Goal: Information Seeking & Learning: Check status

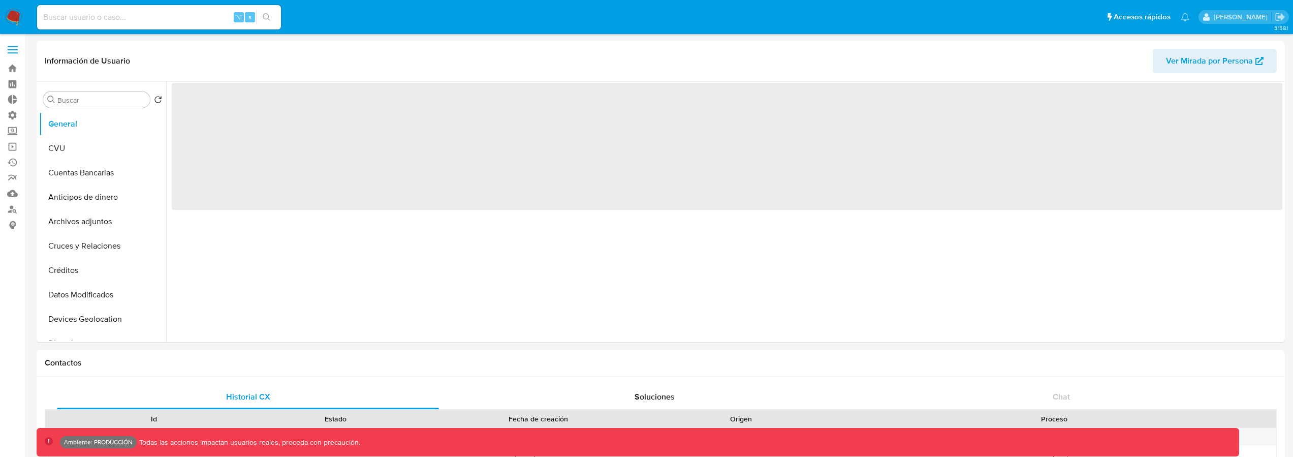
select select "10"
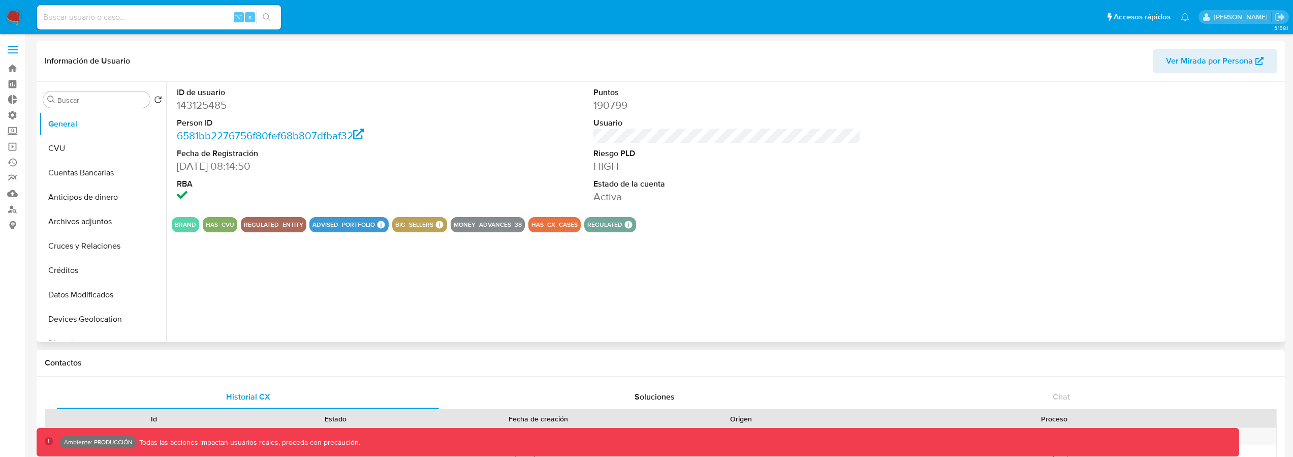
click at [694, 89] on dt "Puntos" at bounding box center [728, 92] width 268 height 11
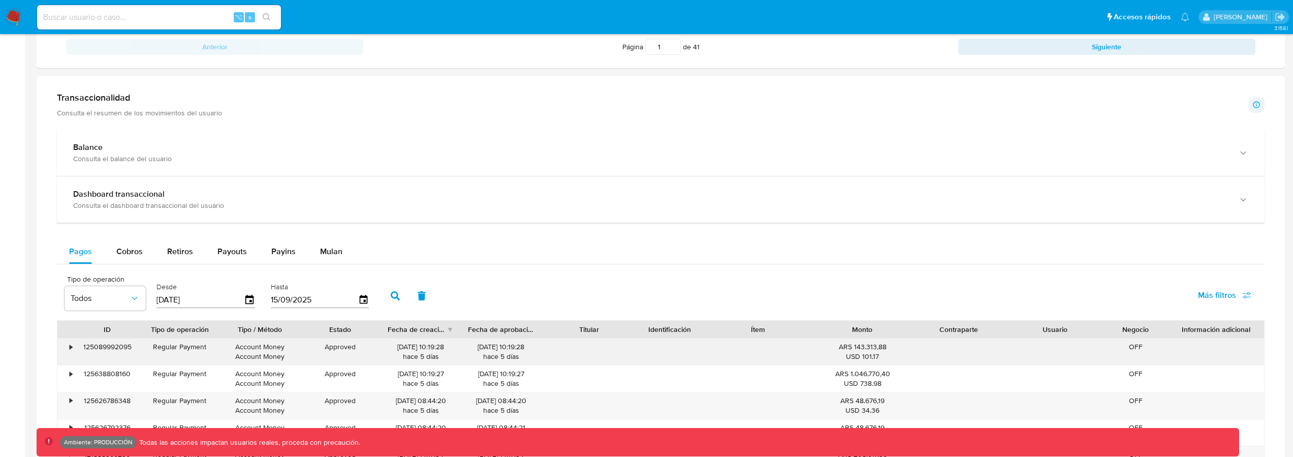
click at [106, 344] on div "125089992095" at bounding box center [107, 351] width 65 height 26
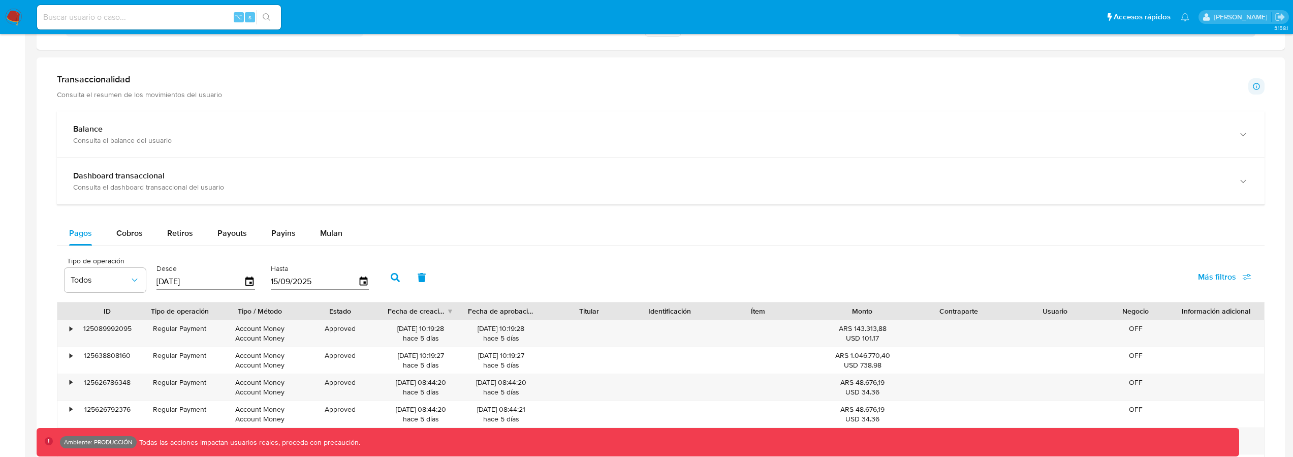
scroll to position [499, 0]
click at [243, 234] on span "Payouts" at bounding box center [232, 233] width 29 height 12
select select "10"
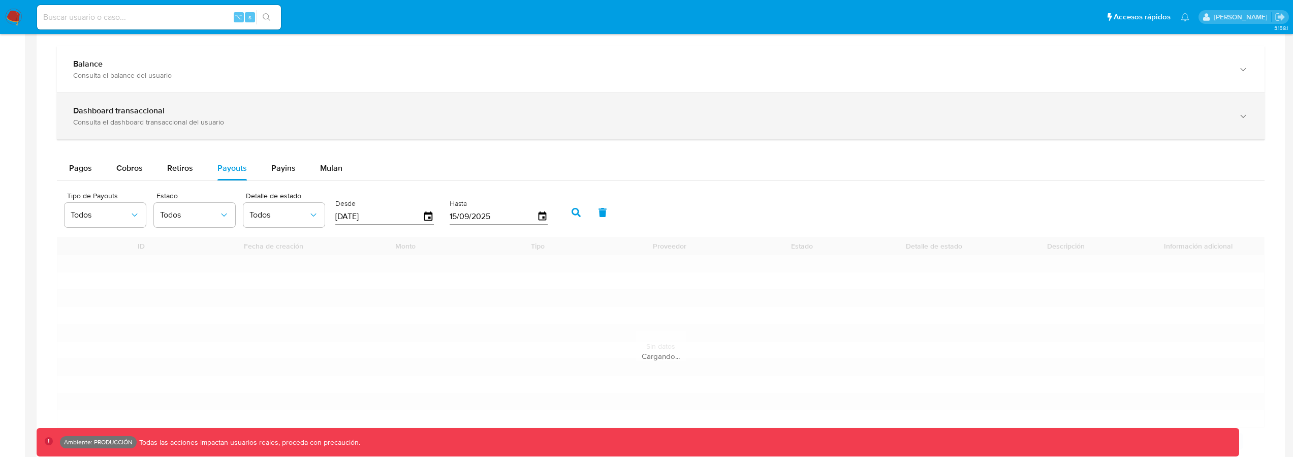
scroll to position [583, 0]
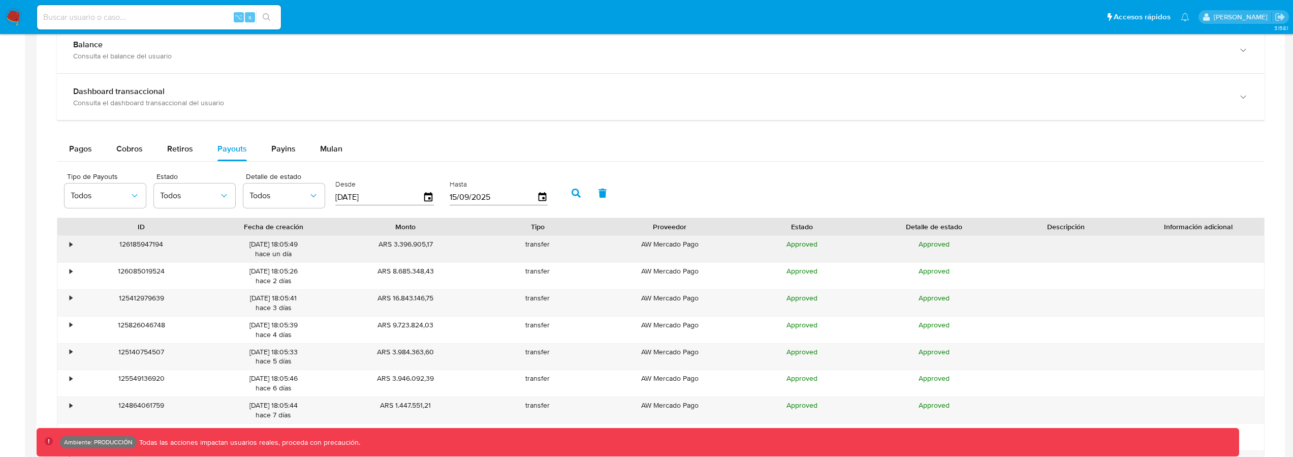
click at [155, 246] on div "126185947194" at bounding box center [141, 249] width 132 height 26
drag, startPoint x: 245, startPoint y: 244, endPoint x: 310, endPoint y: 242, distance: 64.6
click at [319, 243] on div "[DATE] 18:05:49 hace un día" at bounding box center [273, 248] width 118 height 19
click at [80, 153] on span "Pagos" at bounding box center [80, 149] width 23 height 12
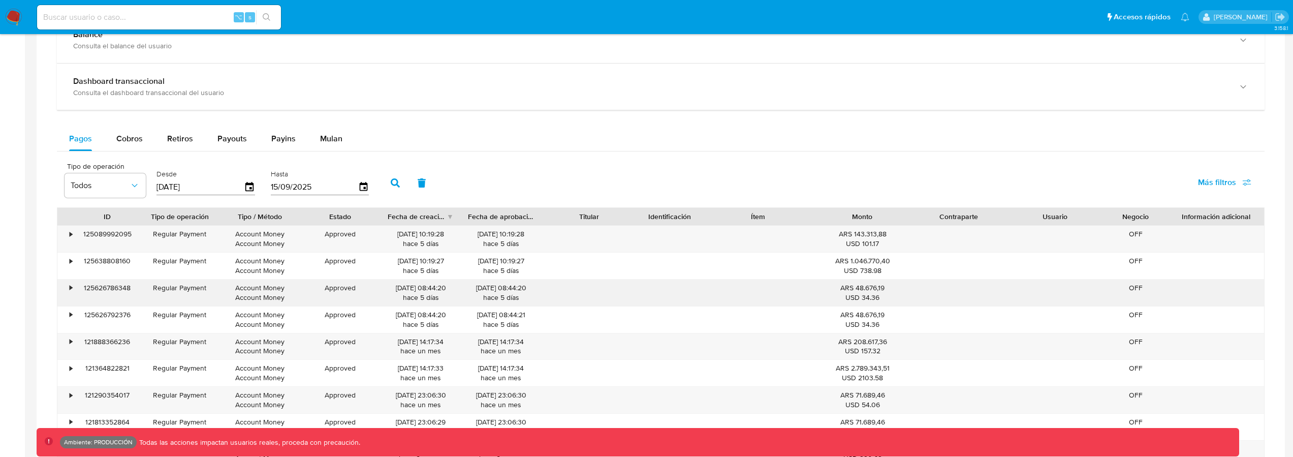
scroll to position [600, 0]
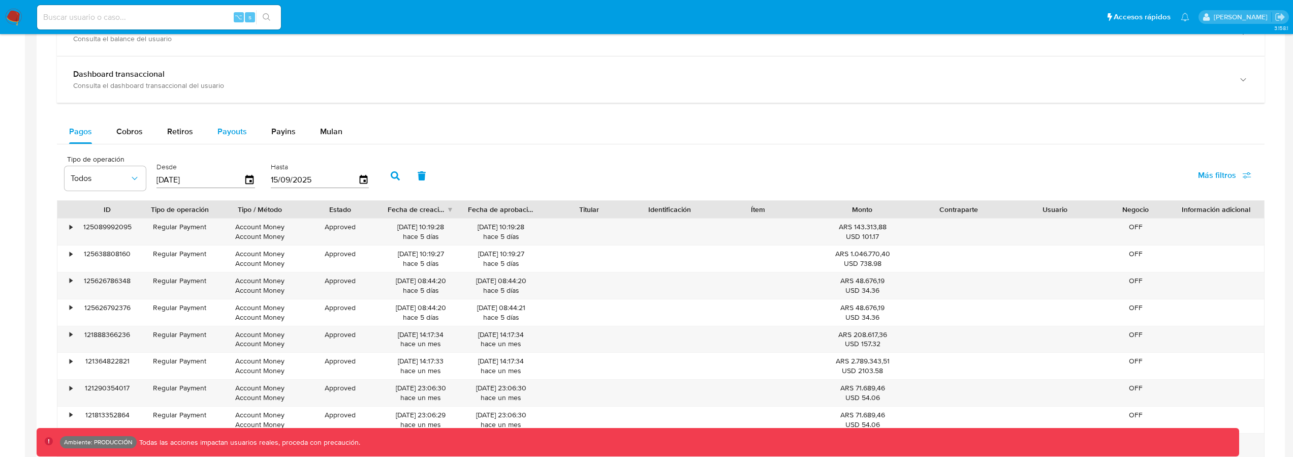
click at [228, 131] on span "Payouts" at bounding box center [232, 132] width 29 height 12
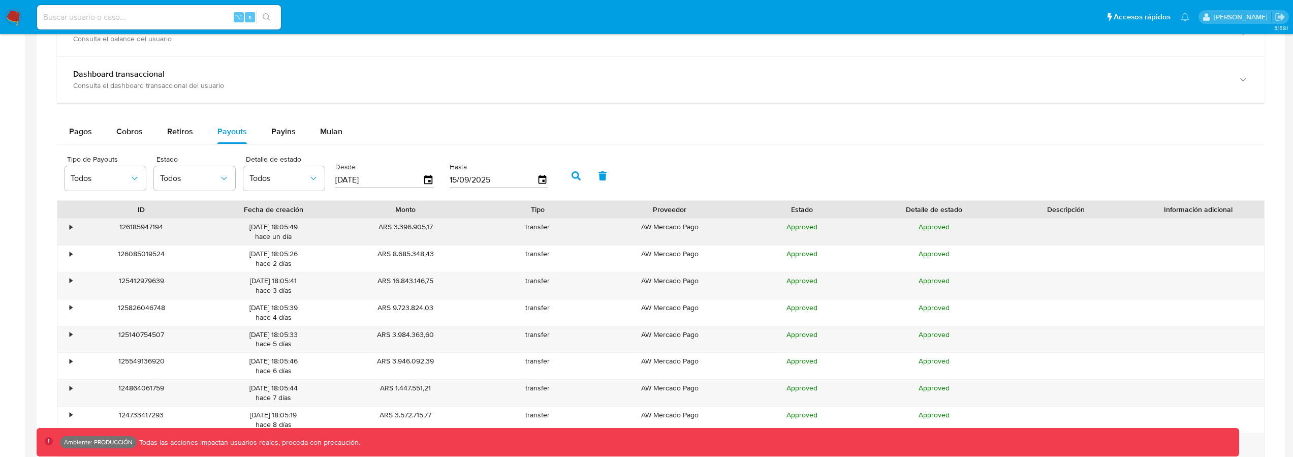
click at [67, 233] on div "•" at bounding box center [66, 232] width 18 height 26
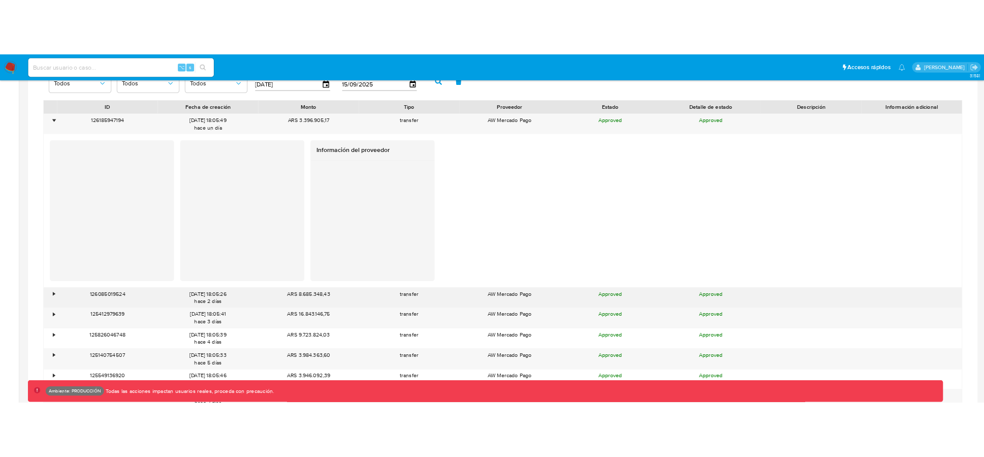
scroll to position [723, 0]
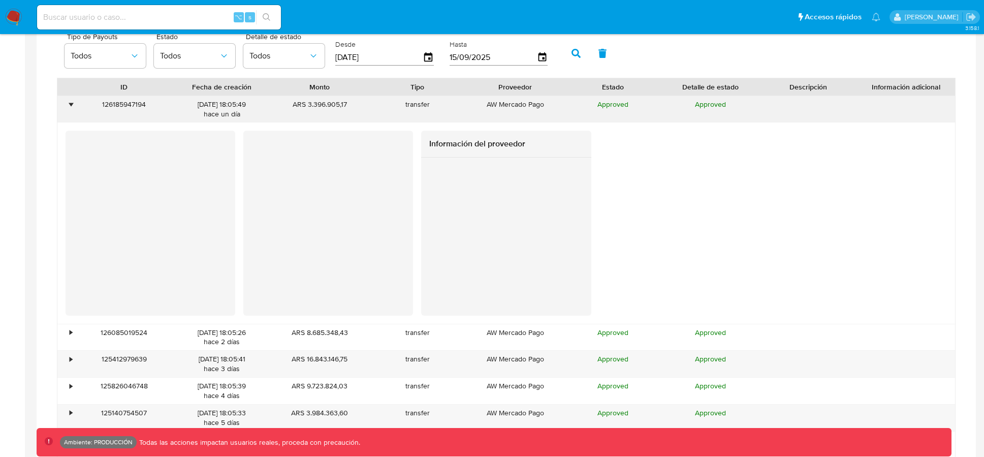
click at [73, 101] on div "•" at bounding box center [66, 109] width 18 height 26
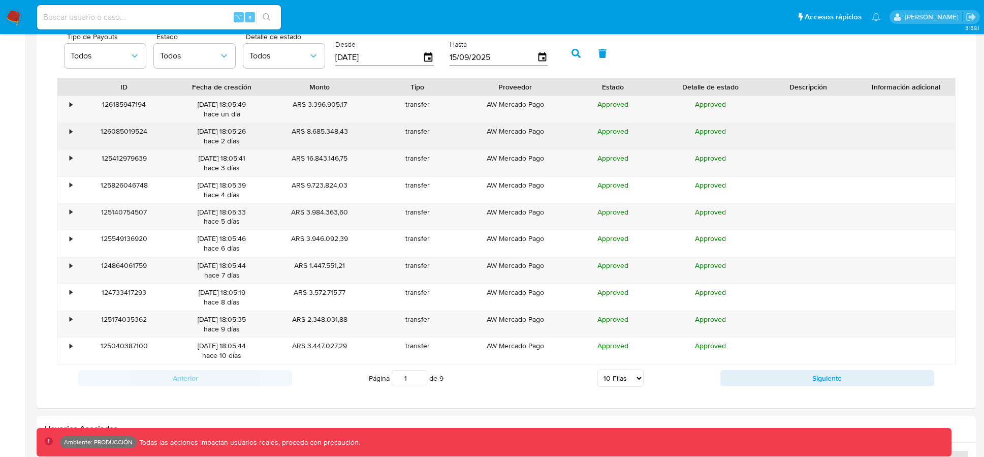
click at [65, 130] on div "•" at bounding box center [66, 136] width 18 height 26
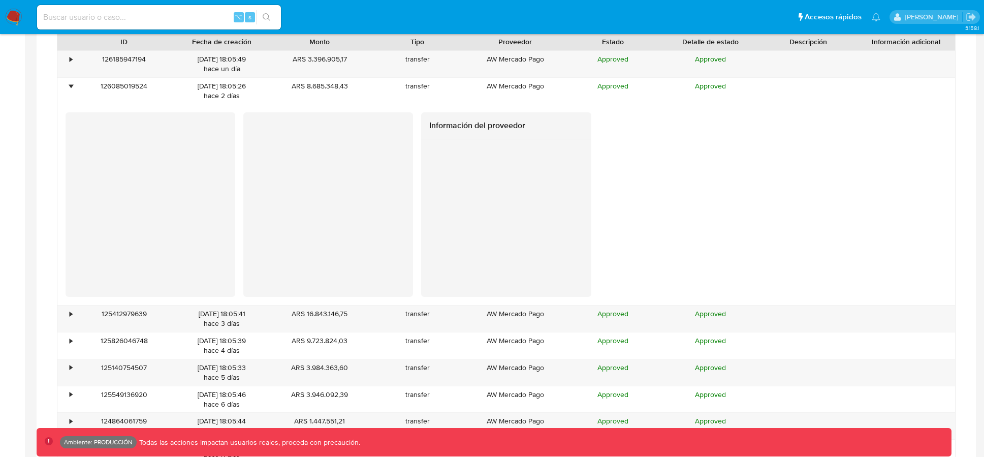
scroll to position [919, 0]
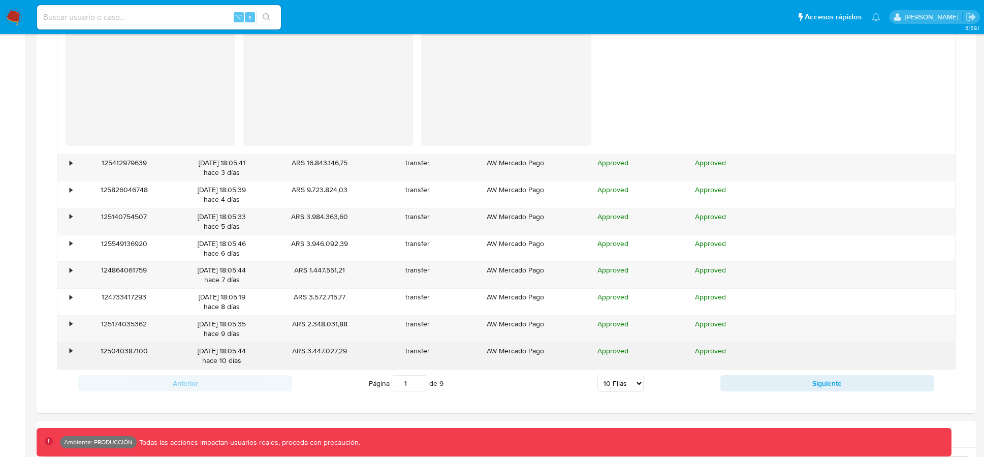
click at [70, 351] on div "•" at bounding box center [71, 351] width 3 height 10
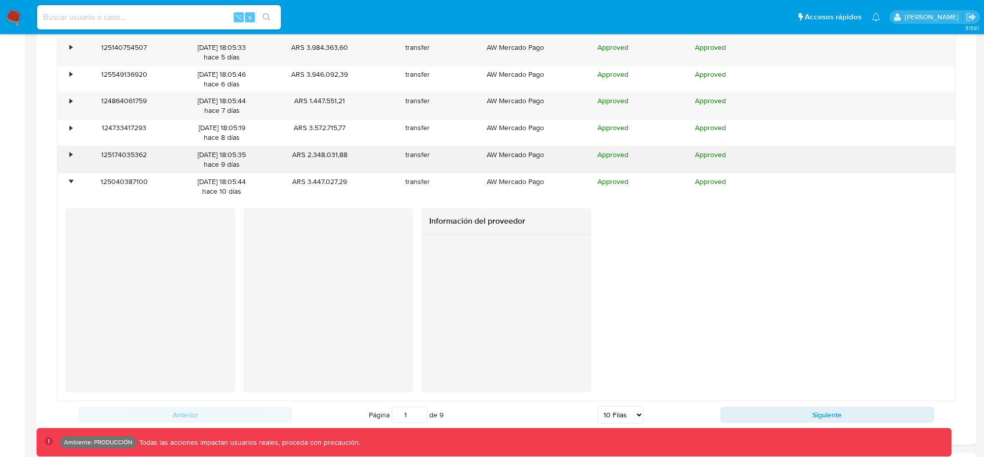
scroll to position [1164, 0]
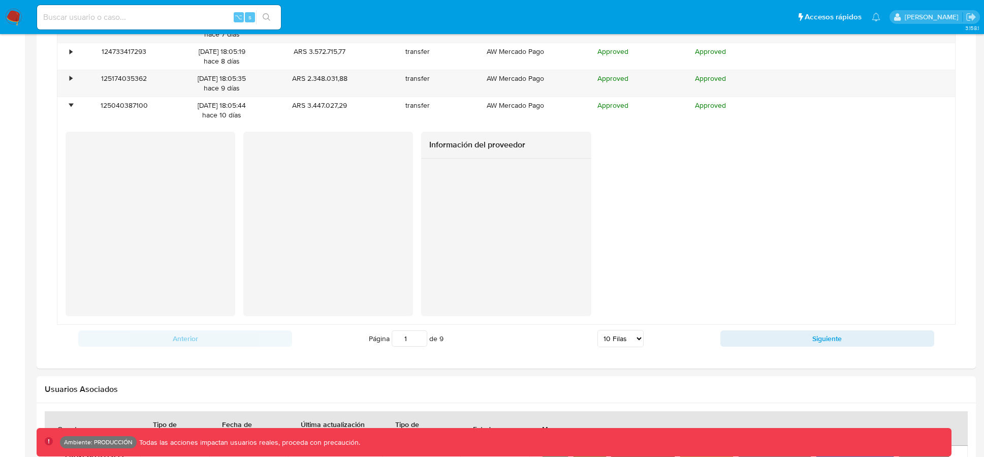
click at [639, 260] on div "Información del proveedor" at bounding box center [507, 224] width 882 height 184
click at [633, 250] on div "Información del proveedor" at bounding box center [507, 224] width 882 height 184
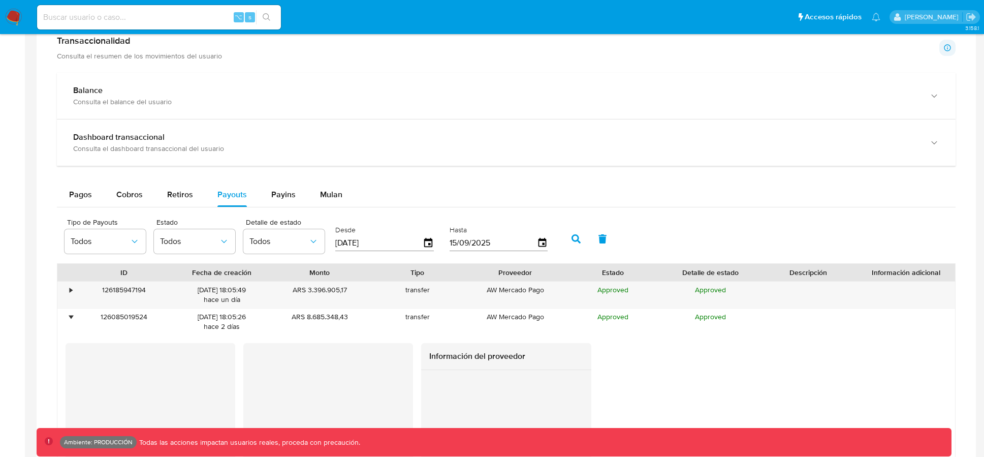
scroll to position [688, 0]
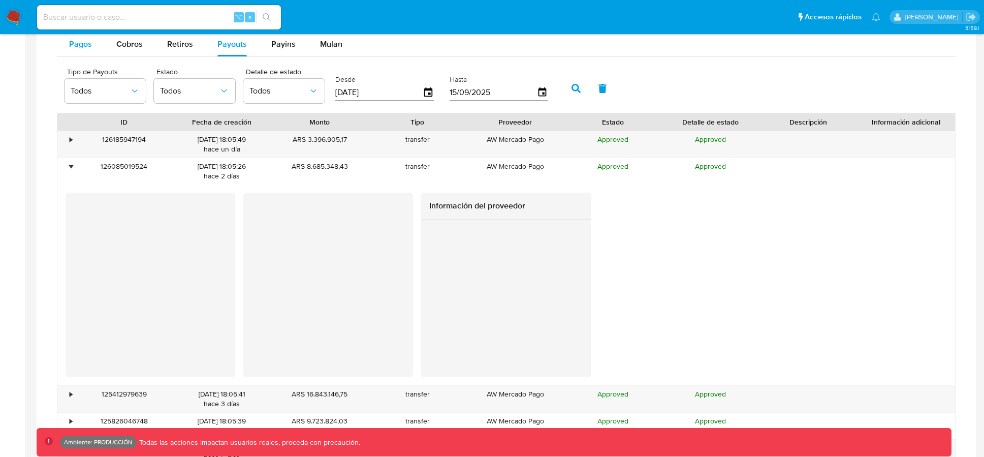
click at [76, 48] on span "Pagos" at bounding box center [80, 44] width 23 height 12
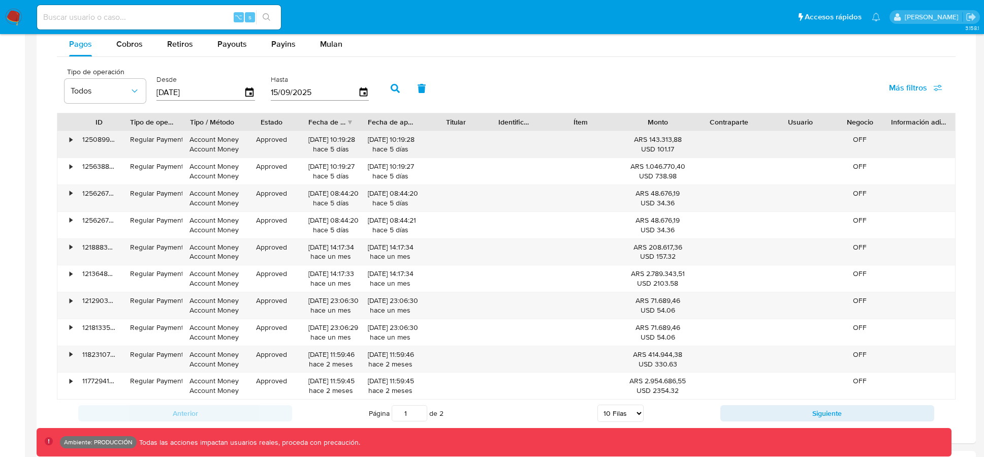
click at [96, 139] on div "125089992095" at bounding box center [99, 144] width 48 height 26
click at [219, 149] on div "Account Money Account Money" at bounding box center [212, 144] width 45 height 19
click at [172, 142] on div "Regular Payment" at bounding box center [152, 140] width 45 height 10
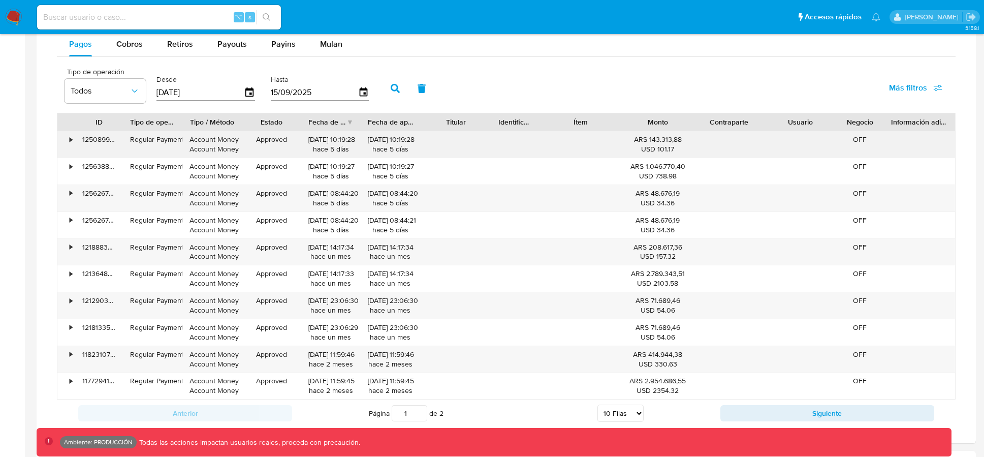
click at [172, 142] on div "Regular Payment" at bounding box center [152, 140] width 45 height 10
click at [209, 139] on div "Account Money Account Money" at bounding box center [212, 144] width 45 height 19
click at [75, 140] on div "125089992095" at bounding box center [99, 144] width 48 height 26
click at [74, 139] on div "•" at bounding box center [66, 144] width 18 height 26
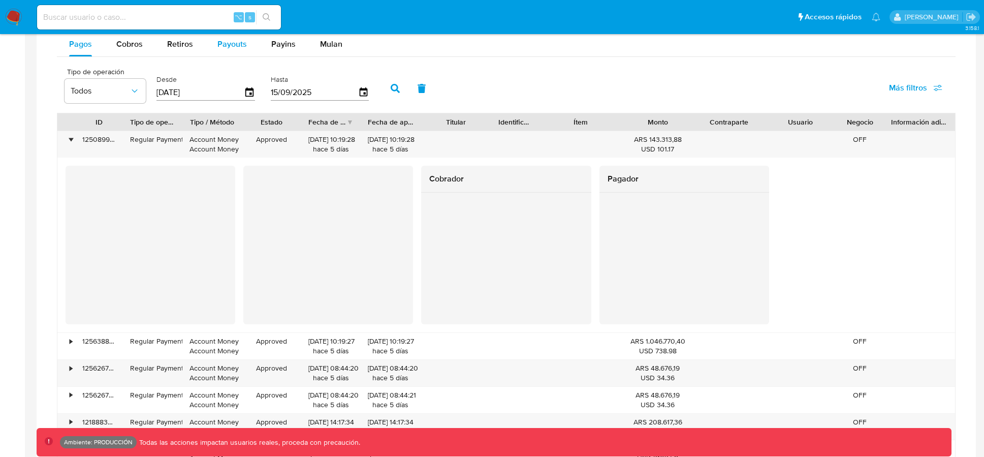
click at [230, 49] on span "Payouts" at bounding box center [232, 44] width 29 height 12
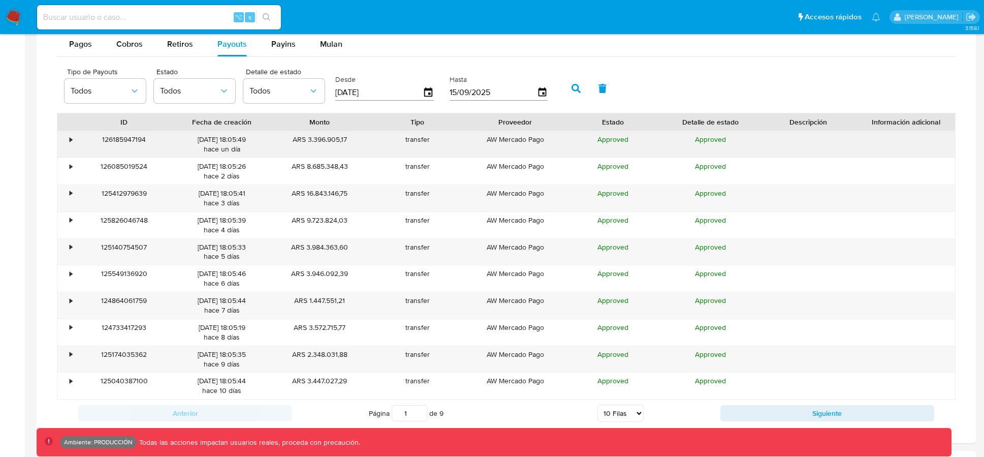
click at [74, 141] on div "•" at bounding box center [66, 144] width 18 height 26
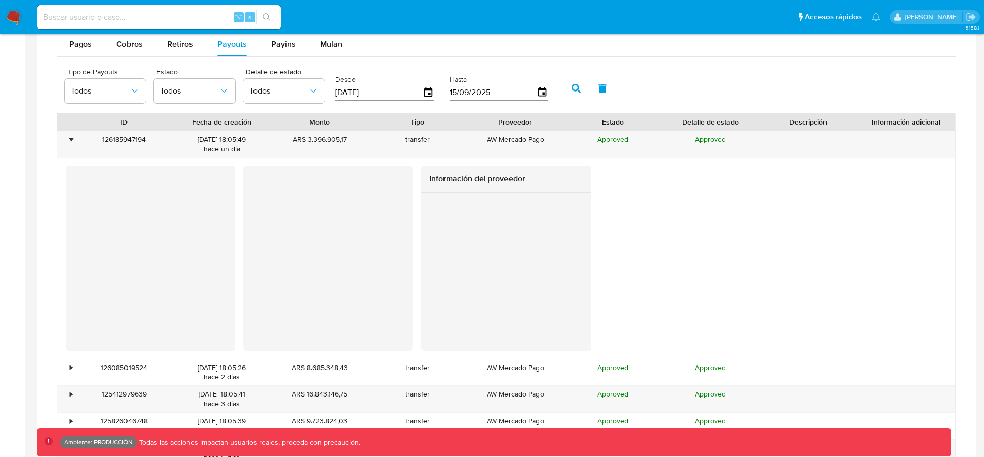
click at [564, 88] on button "button" at bounding box center [576, 88] width 26 height 24
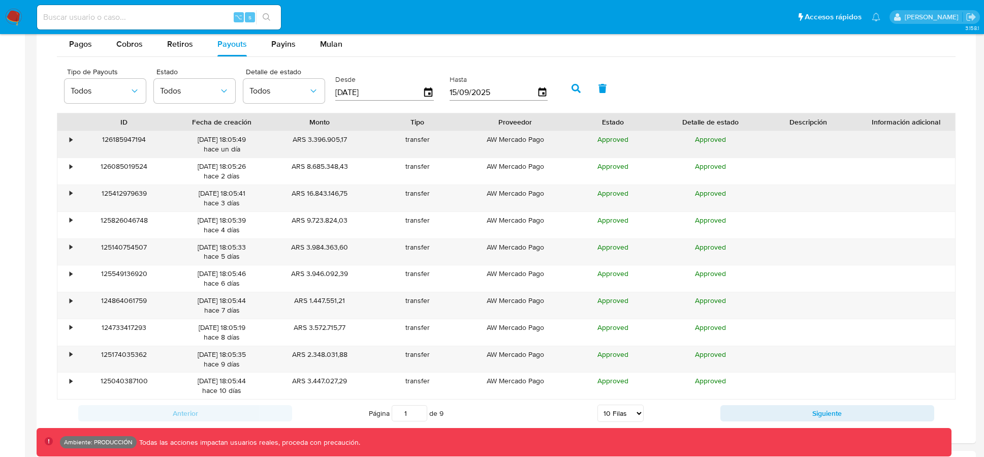
click at [70, 137] on div "•" at bounding box center [71, 140] width 3 height 10
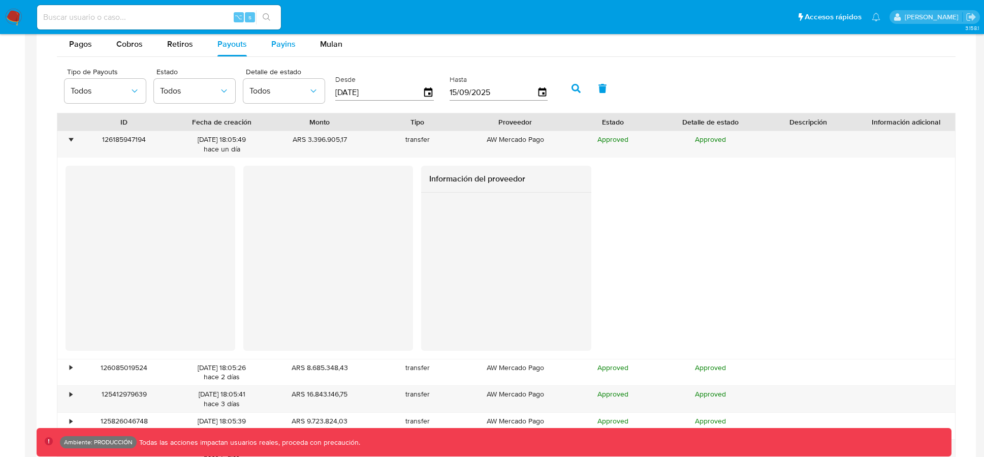
click at [265, 42] on button "Payins" at bounding box center [283, 44] width 49 height 24
select select "10"
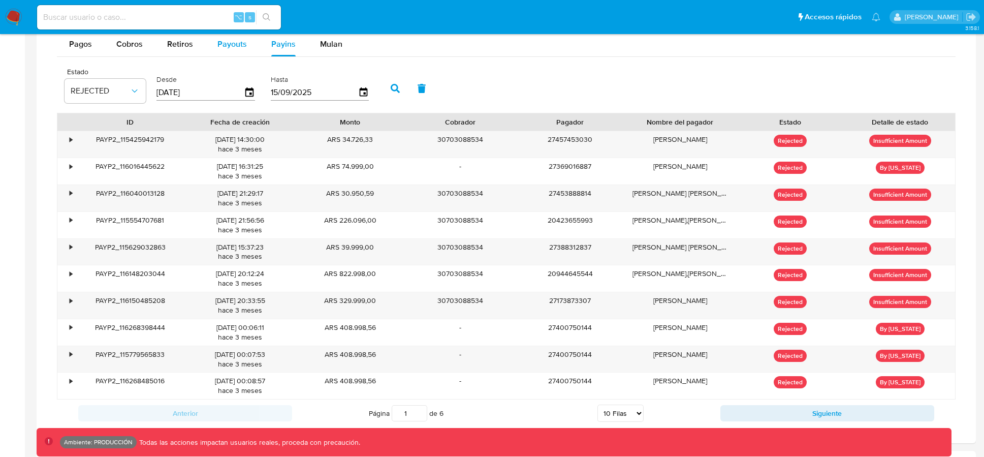
click at [239, 47] on span "Payouts" at bounding box center [232, 44] width 29 height 12
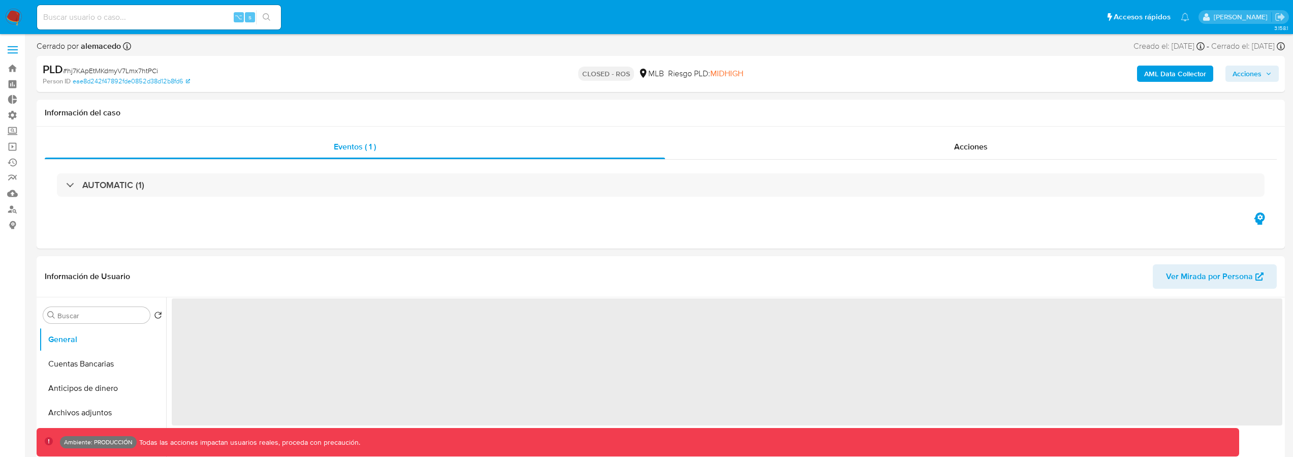
select select "10"
